Goal: Transaction & Acquisition: Purchase product/service

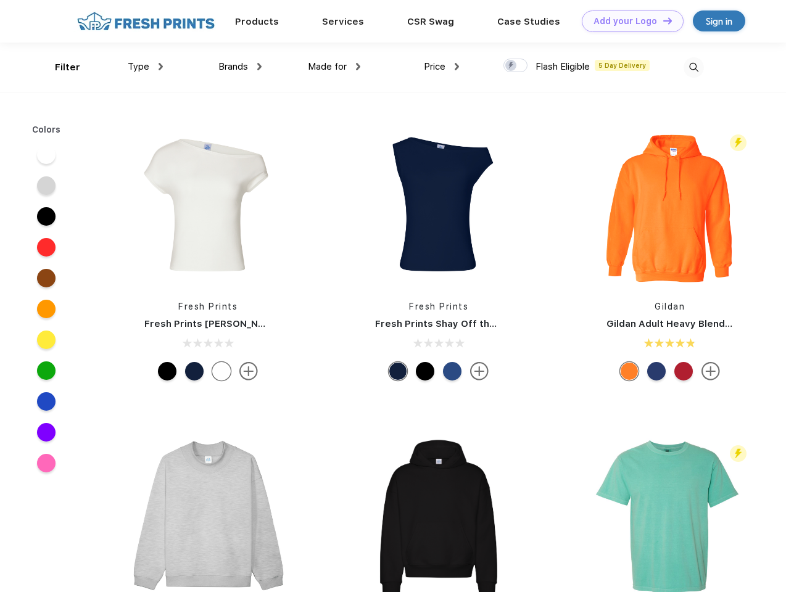
click at [628, 21] on link "Add your Logo Design Tool" at bounding box center [633, 21] width 102 height 22
click at [0, 0] on div "Design Tool" at bounding box center [0, 0] width 0 height 0
click at [662, 20] on link "Add your Logo Design Tool" at bounding box center [633, 21] width 102 height 22
click at [59, 67] on div "Filter" at bounding box center [67, 67] width 25 height 14
click at [146, 67] on span "Type" at bounding box center [139, 66] width 22 height 11
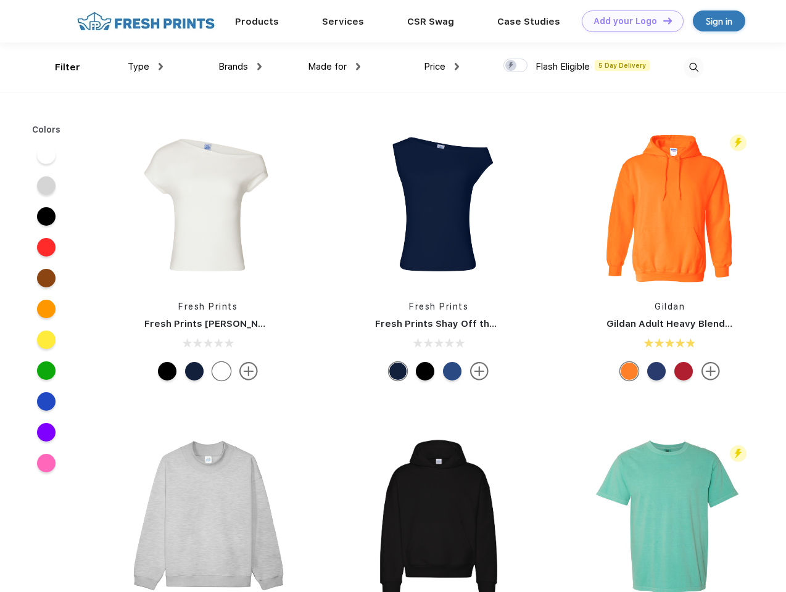
click at [240, 67] on span "Brands" at bounding box center [233, 66] width 30 height 11
click at [334, 67] on span "Made for" at bounding box center [327, 66] width 39 height 11
click at [442, 67] on span "Price" at bounding box center [435, 66] width 22 height 11
click at [516, 66] on div at bounding box center [515, 66] width 24 height 14
click at [511, 66] on input "checkbox" at bounding box center [507, 62] width 8 height 8
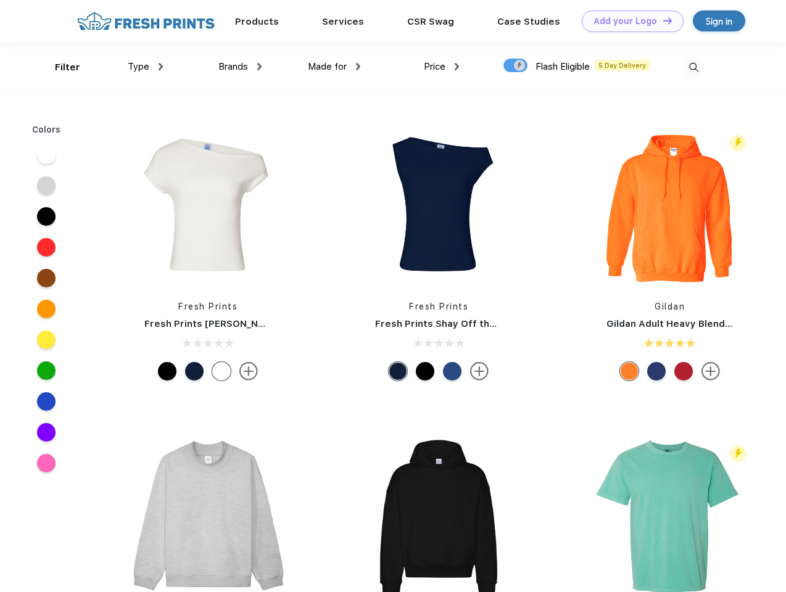
click at [693, 67] on img at bounding box center [693, 67] width 20 height 20
